Goal: Transaction & Acquisition: Purchase product/service

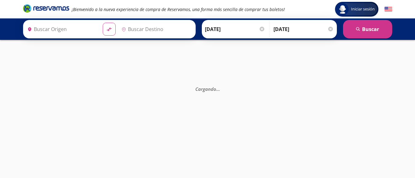
type input "[GEOGRAPHIC_DATA], [GEOGRAPHIC_DATA]"
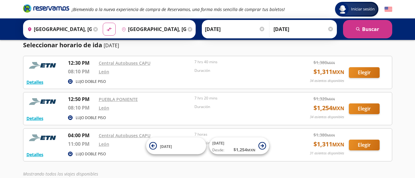
scroll to position [59, 0]
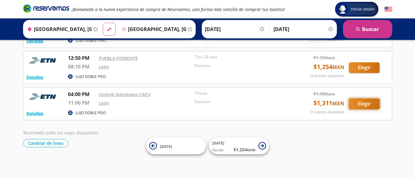
click at [362, 103] on button "Elegir" at bounding box center [364, 104] width 31 height 11
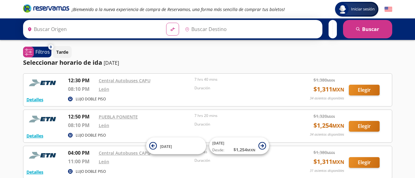
type input "[GEOGRAPHIC_DATA], [GEOGRAPHIC_DATA]"
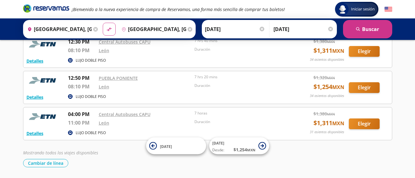
scroll to position [28, 0]
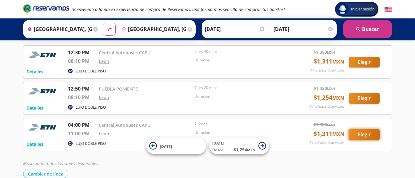
click at [360, 134] on button "Elegir" at bounding box center [364, 134] width 31 height 11
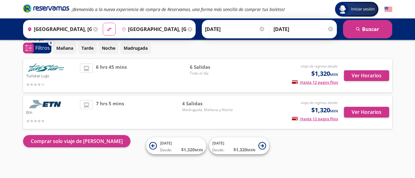
scroll to position [25, 0]
click at [108, 48] on p "Noche" at bounding box center [109, 48] width 14 height 6
click at [363, 111] on button "Ver Horarios" at bounding box center [366, 112] width 45 height 11
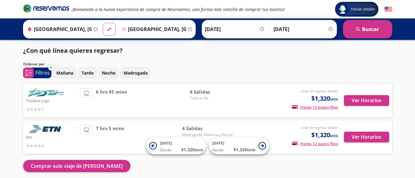
scroll to position [25, 0]
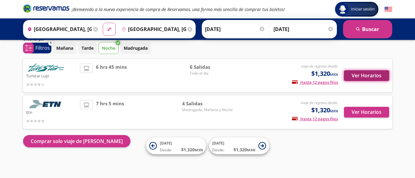
click at [362, 74] on button "Ver Horarios" at bounding box center [366, 75] width 45 height 11
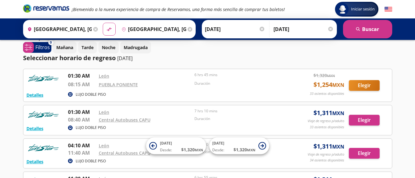
scroll to position [31, 0]
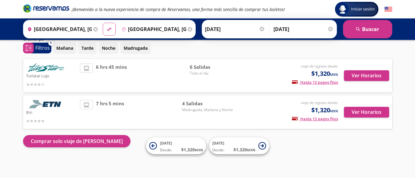
scroll to position [25, 0]
click at [358, 113] on button "Ver Horarios" at bounding box center [366, 112] width 45 height 11
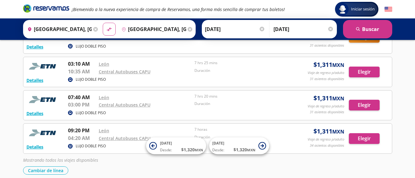
scroll to position [92, 0]
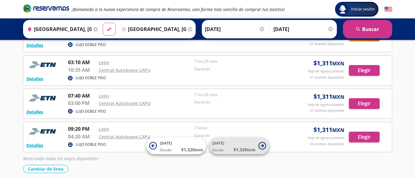
click at [239, 149] on span "$ 1,320 MXN" at bounding box center [244, 150] width 22 height 6
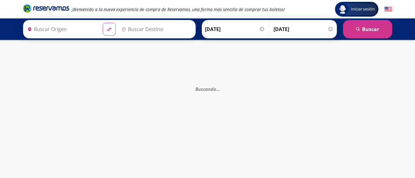
type input "[GEOGRAPHIC_DATA], [GEOGRAPHIC_DATA]"
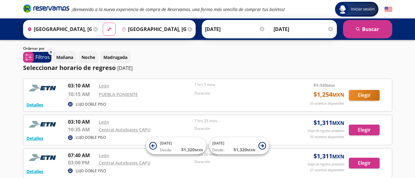
scroll to position [31, 0]
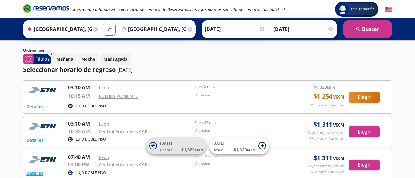
click at [195, 149] on small "MXN" at bounding box center [199, 150] width 8 height 5
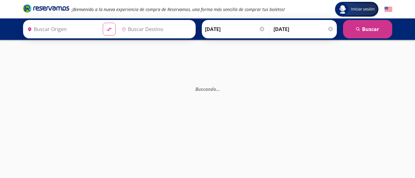
type input "[GEOGRAPHIC_DATA], [GEOGRAPHIC_DATA]"
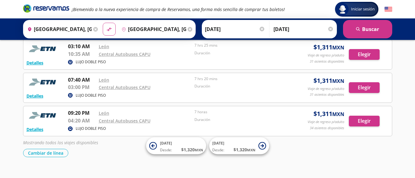
scroll to position [118, 0]
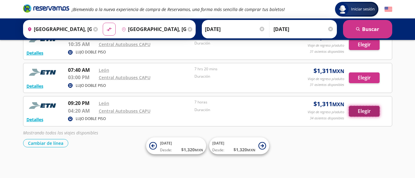
click at [361, 112] on button "Elegir" at bounding box center [364, 111] width 31 height 11
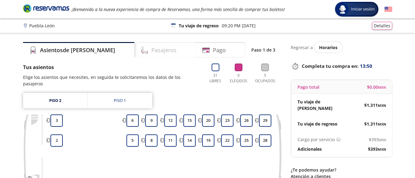
click at [157, 53] on div "Pasajeros" at bounding box center [164, 49] width 61 height 15
click at [116, 101] on div "Piso 1" at bounding box center [120, 101] width 12 height 6
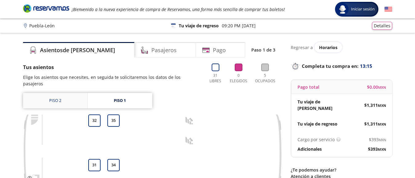
click at [51, 99] on link "Piso 2" at bounding box center [55, 100] width 64 height 15
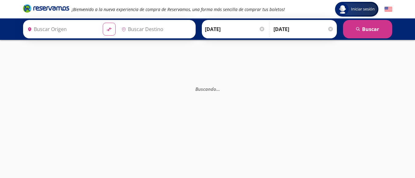
type input "[GEOGRAPHIC_DATA], [GEOGRAPHIC_DATA]"
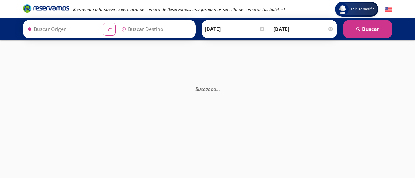
type input "[GEOGRAPHIC_DATA], [GEOGRAPHIC_DATA]"
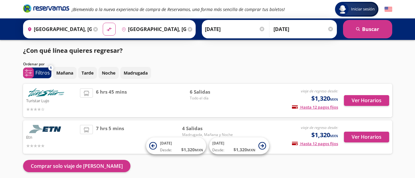
scroll to position [23, 0]
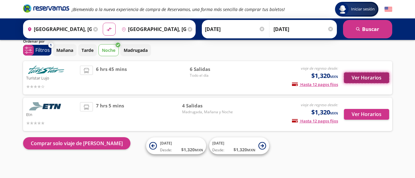
click at [374, 78] on button "Ver Horarios" at bounding box center [366, 78] width 45 height 11
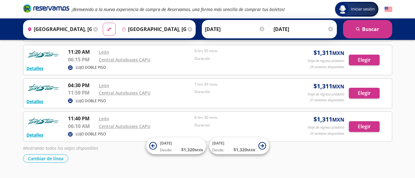
scroll to position [184, 0]
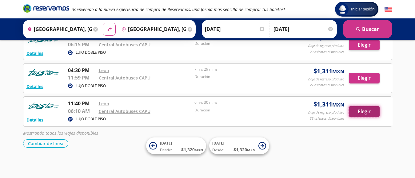
click at [364, 112] on button "Elegir" at bounding box center [364, 111] width 31 height 11
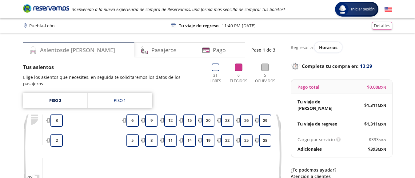
click at [68, 53] on h4 "Asientos de Ida" at bounding box center [77, 50] width 75 height 8
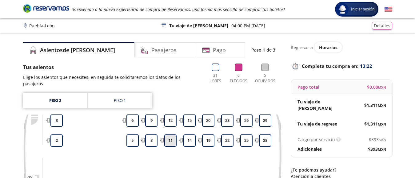
click at [170, 140] on button "11" at bounding box center [170, 141] width 12 height 12
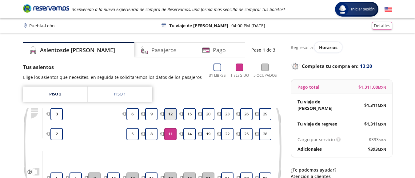
click at [171, 115] on button "12" at bounding box center [170, 114] width 12 height 12
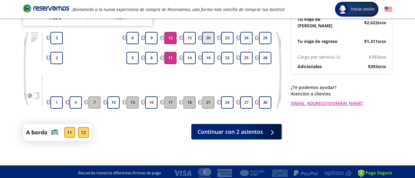
scroll to position [85, 0]
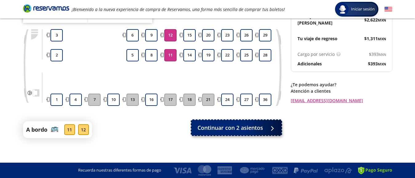
click at [234, 129] on span "Continuar con 2 asientos" at bounding box center [229, 128] width 65 height 8
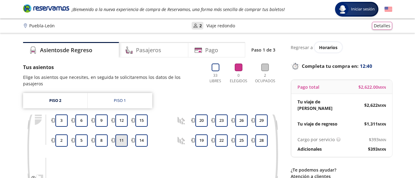
click at [120, 142] on button "11" at bounding box center [121, 141] width 12 height 12
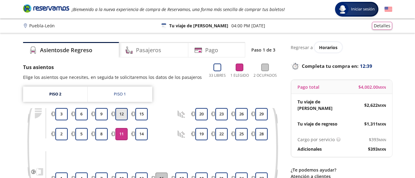
click at [121, 113] on button "12" at bounding box center [121, 114] width 12 height 12
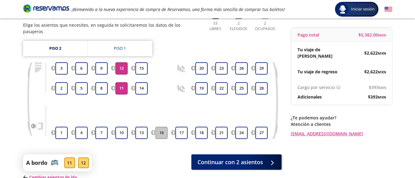
scroll to position [61, 0]
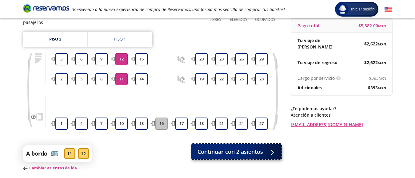
click at [243, 154] on span "Continuar con 2 asientos" at bounding box center [229, 152] width 65 height 8
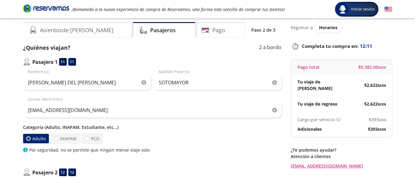
scroll to position [31, 0]
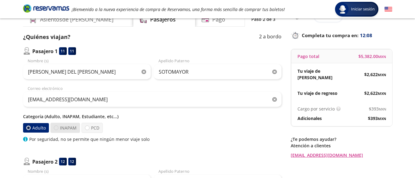
click at [55, 128] on div at bounding box center [56, 128] width 5 height 5
click at [55, 128] on input "INAPAM" at bounding box center [56, 128] width 4 height 4
radio input "true"
radio input "false"
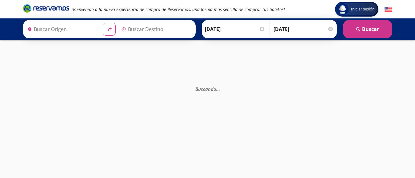
type input "[GEOGRAPHIC_DATA], [GEOGRAPHIC_DATA]"
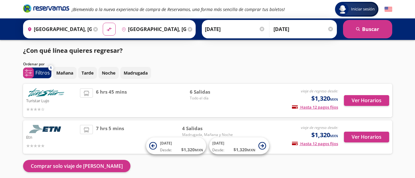
scroll to position [23, 0]
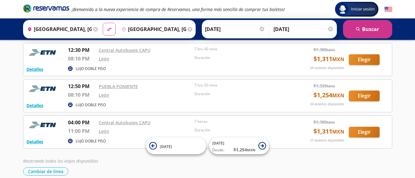
scroll to position [31, 0]
click at [366, 131] on button "Elegir" at bounding box center [364, 132] width 31 height 11
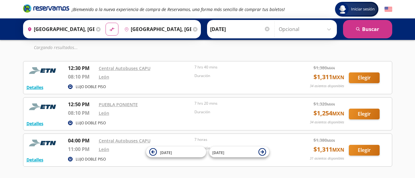
scroll to position [61, 0]
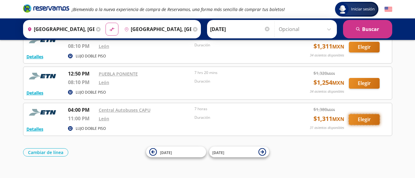
click at [366, 120] on button "Elegir" at bounding box center [364, 119] width 31 height 11
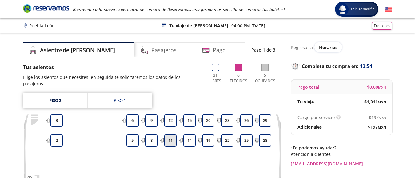
click at [170, 142] on button "11" at bounding box center [170, 141] width 12 height 12
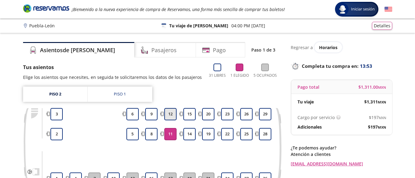
click at [171, 114] on button "12" at bounding box center [170, 114] width 12 height 12
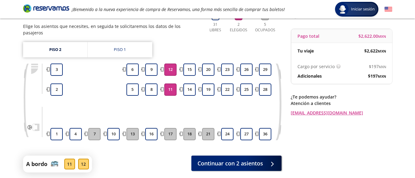
scroll to position [61, 0]
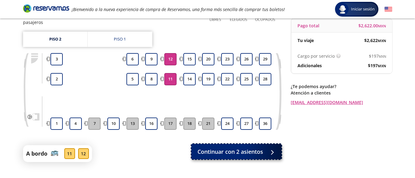
click at [226, 153] on span "Continuar con 2 asientos" at bounding box center [229, 152] width 65 height 8
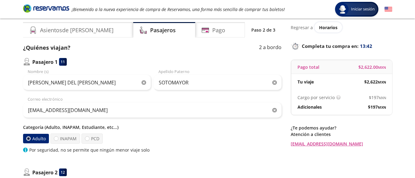
scroll to position [31, 0]
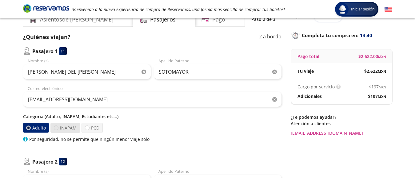
click at [57, 128] on div at bounding box center [56, 128] width 5 height 5
click at [57, 128] on input "INAPAM" at bounding box center [56, 128] width 4 height 4
radio input "true"
radio input "false"
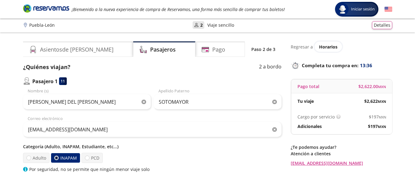
scroll to position [0, 0]
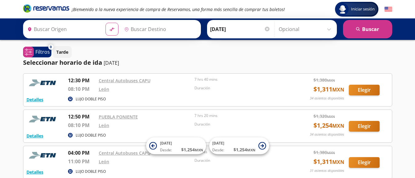
type input "[GEOGRAPHIC_DATA], [GEOGRAPHIC_DATA]"
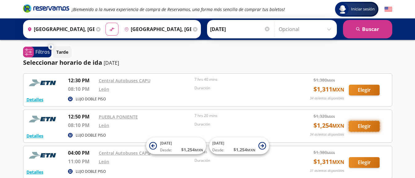
click at [364, 127] on button "Elegir" at bounding box center [364, 126] width 31 height 11
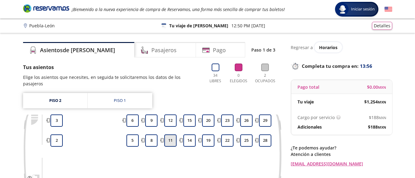
click at [170, 141] on button "11" at bounding box center [170, 141] width 12 height 12
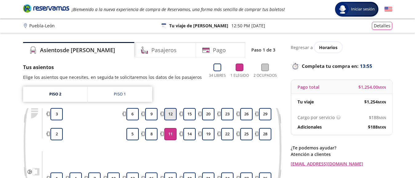
click at [171, 112] on button "12" at bounding box center [170, 114] width 12 height 12
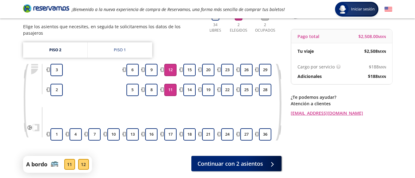
scroll to position [61, 0]
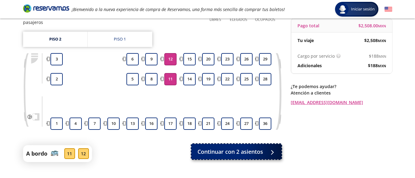
click at [229, 151] on span "Continuar con 2 asientos" at bounding box center [229, 152] width 65 height 8
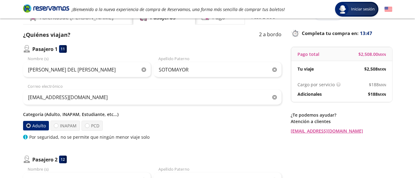
scroll to position [61, 0]
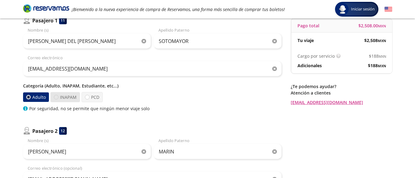
click at [56, 97] on div at bounding box center [56, 97] width 5 height 5
click at [56, 97] on input "INAPAM" at bounding box center [56, 97] width 4 height 4
radio input "true"
radio input "false"
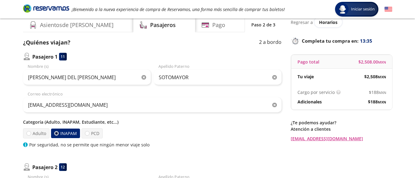
scroll to position [0, 0]
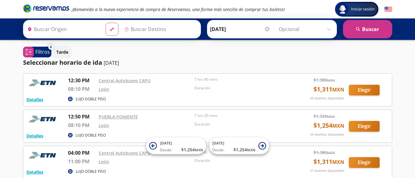
type input "[GEOGRAPHIC_DATA], [GEOGRAPHIC_DATA]"
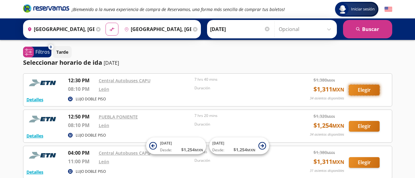
click at [371, 89] on button "Elegir" at bounding box center [364, 90] width 31 height 11
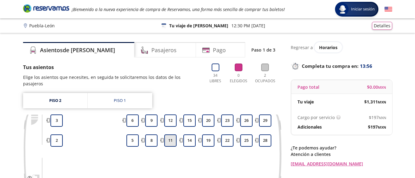
click at [171, 141] on button "11" at bounding box center [170, 141] width 12 height 12
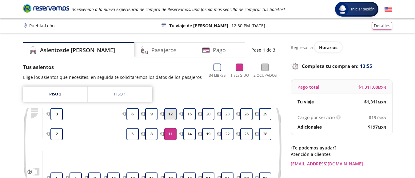
click at [173, 111] on button "12" at bounding box center [170, 114] width 12 height 12
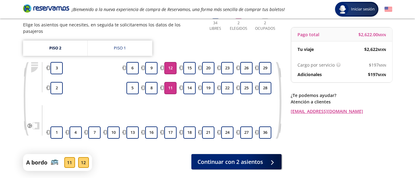
scroll to position [85, 0]
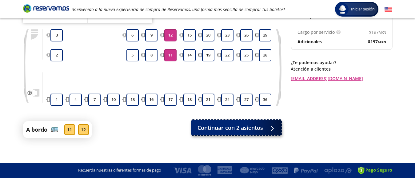
click at [224, 126] on span "Continuar con 2 asientos" at bounding box center [229, 128] width 65 height 8
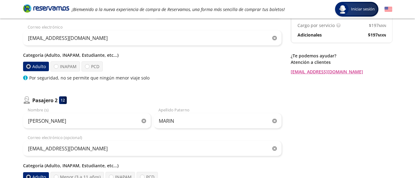
scroll to position [123, 0]
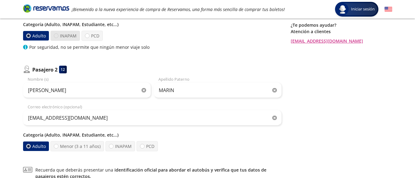
click at [55, 35] on div at bounding box center [56, 36] width 5 height 5
click at [55, 35] on input "INAPAM" at bounding box center [56, 36] width 4 height 4
radio input "true"
radio input "false"
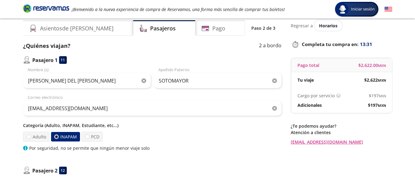
scroll to position [0, 0]
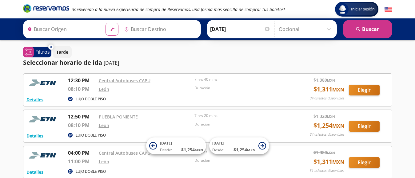
type input "[GEOGRAPHIC_DATA], [GEOGRAPHIC_DATA]"
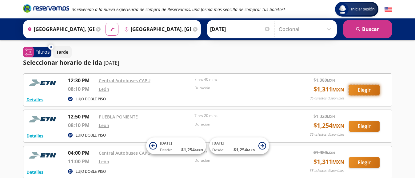
click at [367, 89] on button "Elegir" at bounding box center [364, 90] width 31 height 11
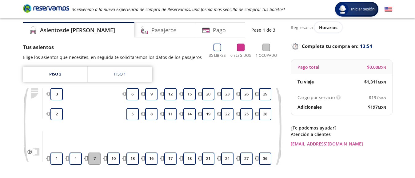
scroll to position [31, 0]
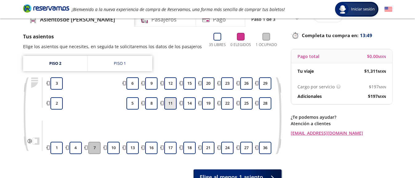
click at [174, 104] on button "11" at bounding box center [170, 103] width 12 height 12
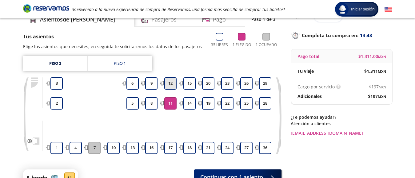
click at [174, 85] on button "12" at bounding box center [170, 83] width 12 height 12
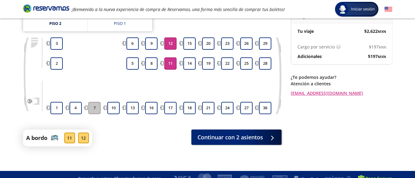
scroll to position [79, 0]
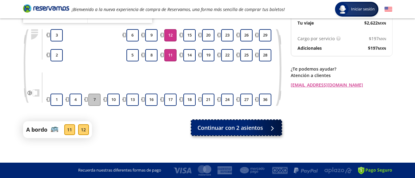
click at [240, 126] on span "Continuar con 2 asientos" at bounding box center [229, 128] width 65 height 8
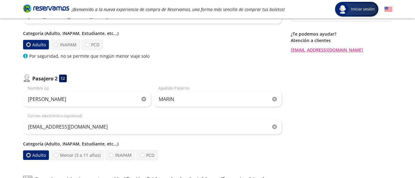
scroll to position [123, 0]
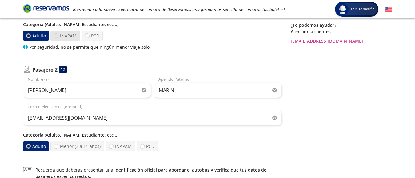
click at [57, 35] on div at bounding box center [56, 36] width 5 height 5
click at [57, 35] on input "INAPAM" at bounding box center [56, 36] width 4 height 4
radio input "true"
radio input "false"
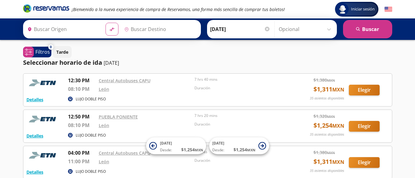
type input "[GEOGRAPHIC_DATA], [GEOGRAPHIC_DATA]"
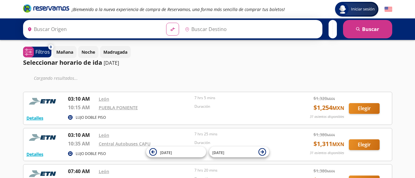
type input "[GEOGRAPHIC_DATA], [GEOGRAPHIC_DATA]"
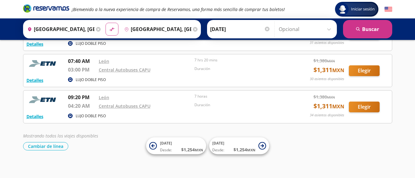
scroll to position [92, 0]
click at [363, 106] on button "Elegir" at bounding box center [364, 106] width 31 height 11
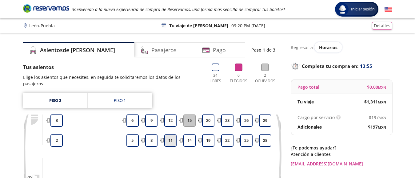
drag, startPoint x: 170, startPoint y: 142, endPoint x: 169, endPoint y: 138, distance: 3.4
click at [170, 142] on button "11" at bounding box center [170, 141] width 12 height 12
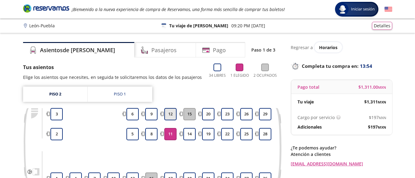
click at [170, 112] on button "12" at bounding box center [170, 114] width 12 height 12
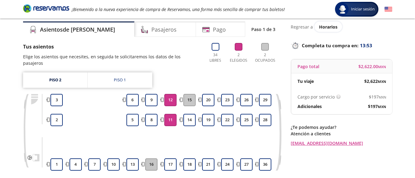
scroll to position [61, 0]
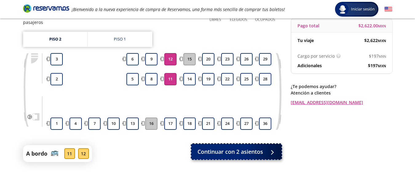
click at [228, 151] on span "Continuar con 2 asientos" at bounding box center [229, 152] width 65 height 8
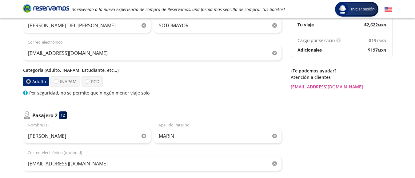
scroll to position [123, 0]
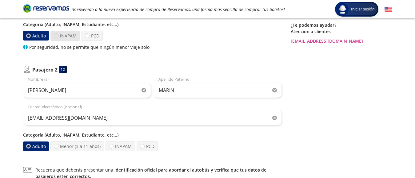
click at [57, 35] on div at bounding box center [56, 36] width 5 height 5
click at [57, 35] on input "INAPAM" at bounding box center [56, 36] width 4 height 4
radio input "true"
radio input "false"
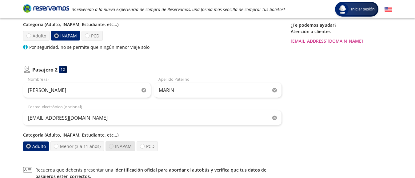
click at [111, 147] on div at bounding box center [111, 146] width 5 height 5
click at [111, 147] on input "INAPAM" at bounding box center [111, 147] width 4 height 4
radio input "true"
radio input "false"
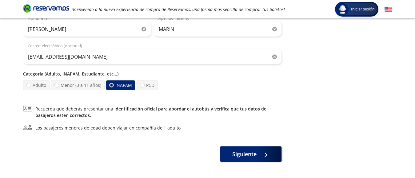
scroll to position [184, 0]
drag, startPoint x: 246, startPoint y: 153, endPoint x: 242, endPoint y: 153, distance: 3.7
click at [245, 153] on span "Siguiente" at bounding box center [244, 154] width 24 height 8
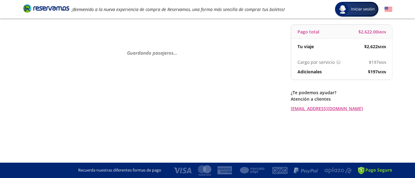
scroll to position [0, 0]
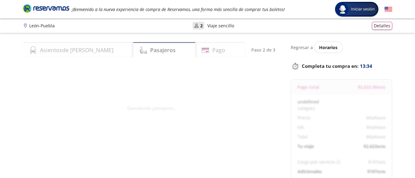
select select "MX"
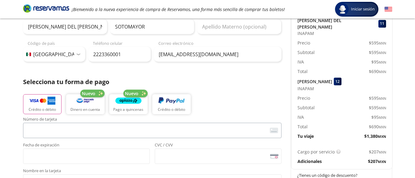
scroll to position [92, 0]
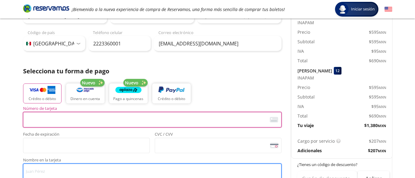
type input "MARIA LEDIA DEL SOCORRO SOTOMAYOR CASTILLA"
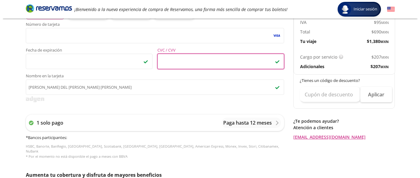
scroll to position [184, 0]
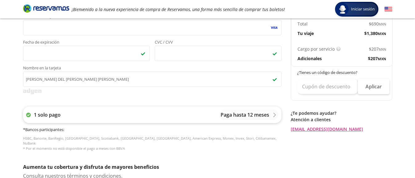
click at [252, 117] on p "Paga hasta 12 meses" at bounding box center [244, 114] width 49 height 7
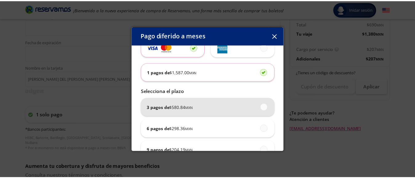
scroll to position [31, 0]
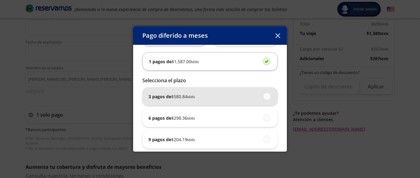
click at [267, 97] on span at bounding box center [267, 96] width 0 height 7
click at [263, 97] on input "3 pagos de $ 580.84 MXN" at bounding box center [265, 96] width 4 height 4
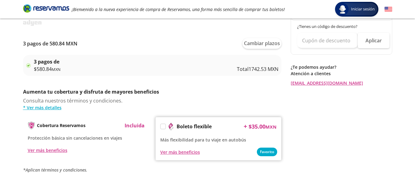
scroll to position [246, 0]
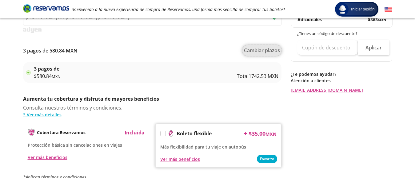
click at [259, 51] on button "Cambiar plazos" at bounding box center [261, 50] width 39 height 11
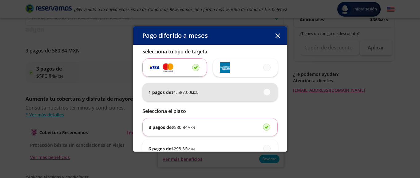
click at [267, 91] on span at bounding box center [267, 92] width 0 height 7
click at [264, 91] on input "1 pagos de $ 1,587.00 MXN" at bounding box center [265, 92] width 4 height 4
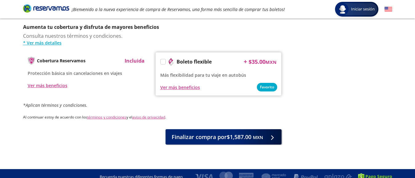
scroll to position [326, 0]
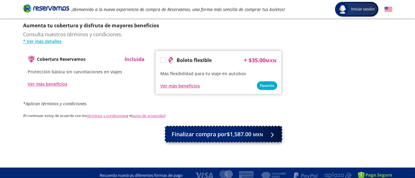
click at [212, 130] on span "Finalizar compra por $1,587.00 MXN" at bounding box center [217, 134] width 91 height 8
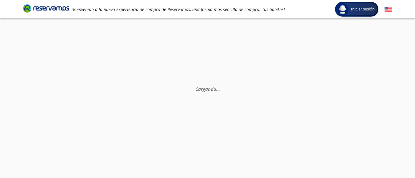
scroll to position [0, 0]
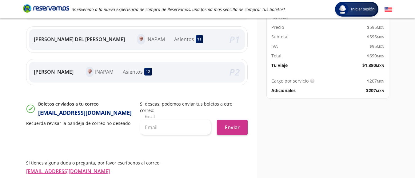
scroll to position [154, 0]
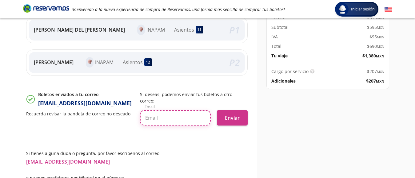
click at [160, 118] on input "text" at bounding box center [175, 117] width 71 height 15
click at [165, 120] on input "marinbj" at bounding box center [175, 117] width 71 height 15
type input "marinbj@gmail.com"
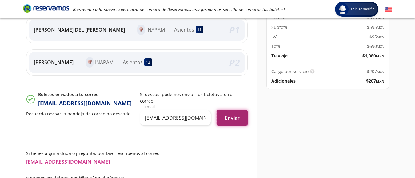
click at [236, 117] on button "Enviar" at bounding box center [232, 117] width 31 height 15
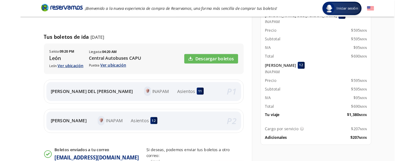
scroll to position [80, 0]
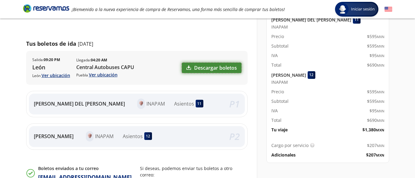
click at [211, 69] on link "Descargar boletos" at bounding box center [212, 68] width 60 height 10
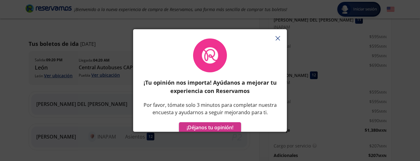
click at [279, 38] on icon "button" at bounding box center [278, 38] width 5 height 5
